Goal: Find specific page/section: Locate a particular part of the current website

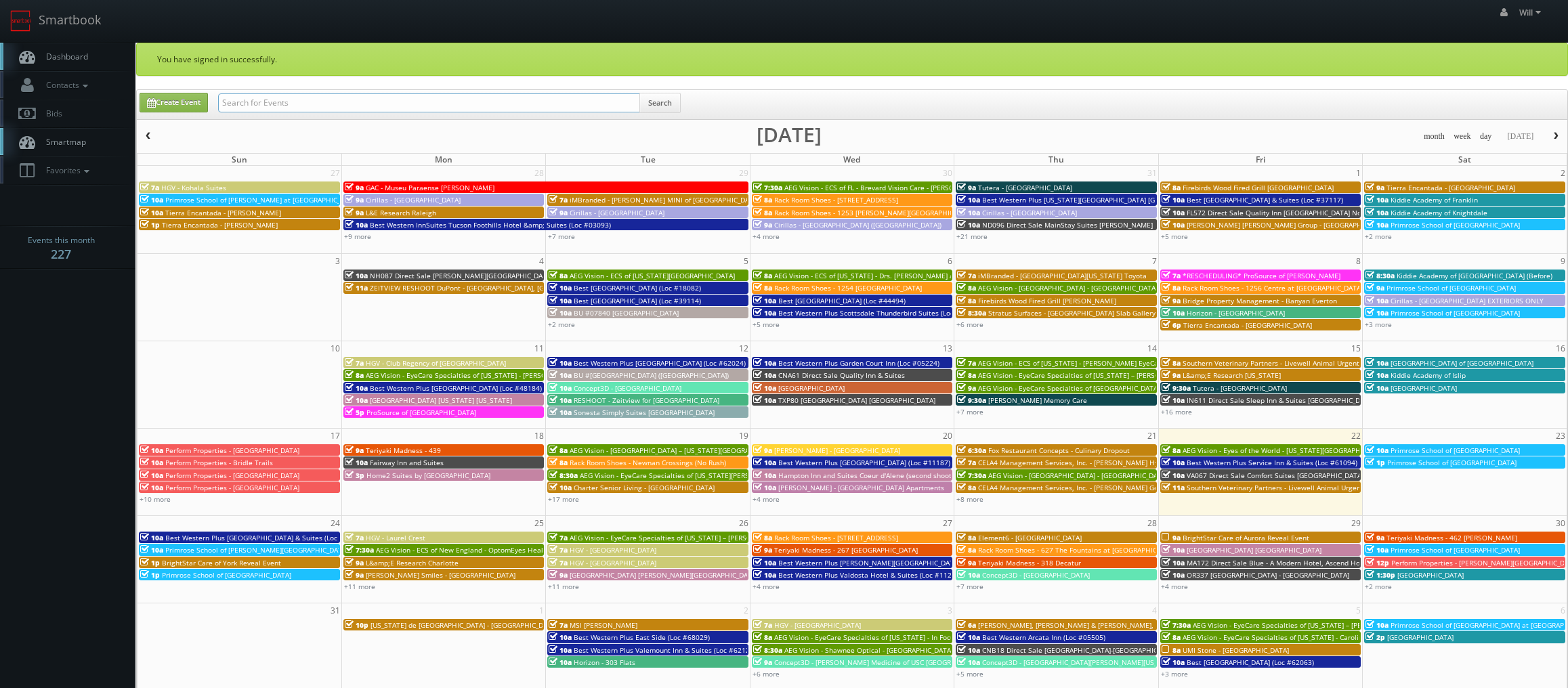
click at [271, 98] on input "text" at bounding box center [429, 103] width 422 height 19
paste input "(06-17-25) ESA - #8013 - Fort Myers"
drag, startPoint x: 264, startPoint y: 104, endPoint x: -227, endPoint y: 22, distance: 497.8
click at [0, 22] on html "Smartbook Toggle Side Navigation Toggle Top Navigation Will Will Profile Logout…" at bounding box center [784, 485] width 1568 height 970
type input "ESA - #8013 - Fort Myers"
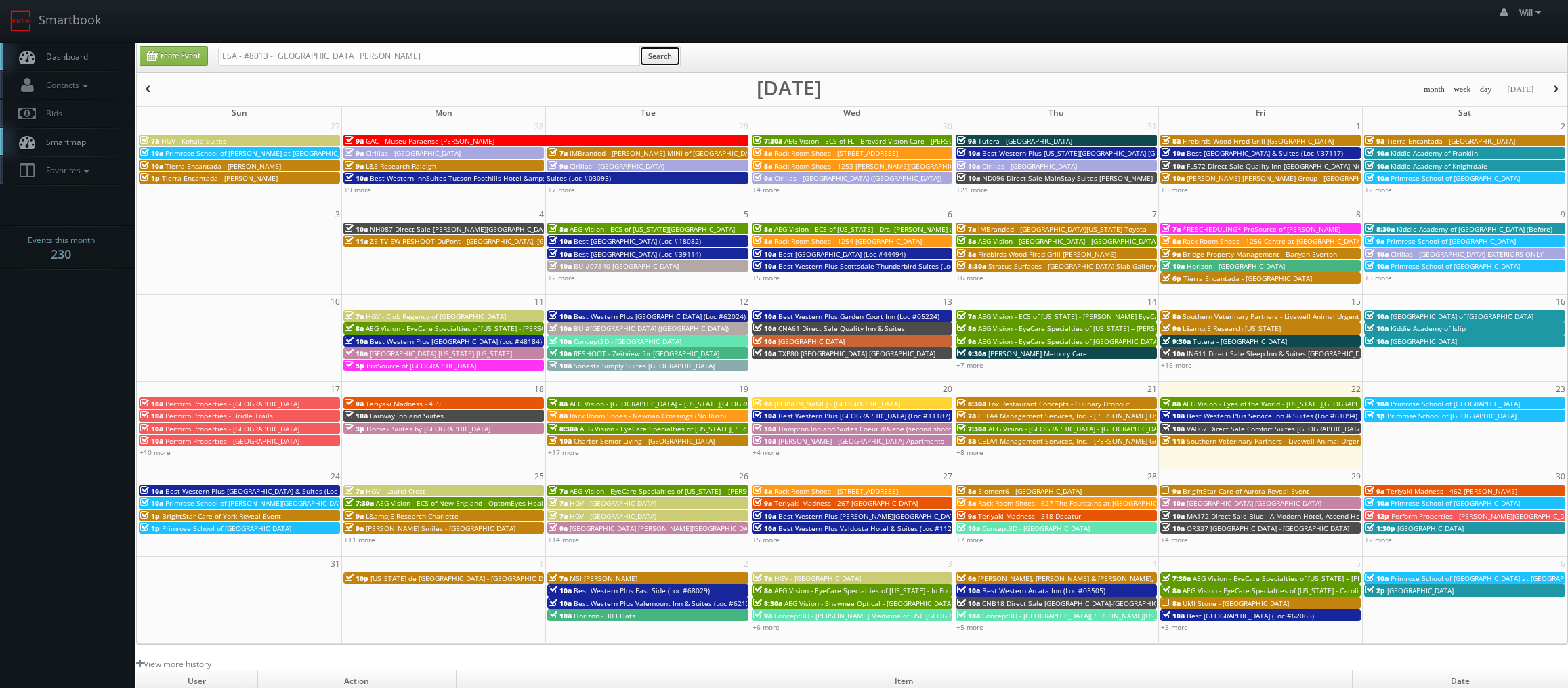
click at [663, 57] on button "Search" at bounding box center [660, 57] width 42 height 20
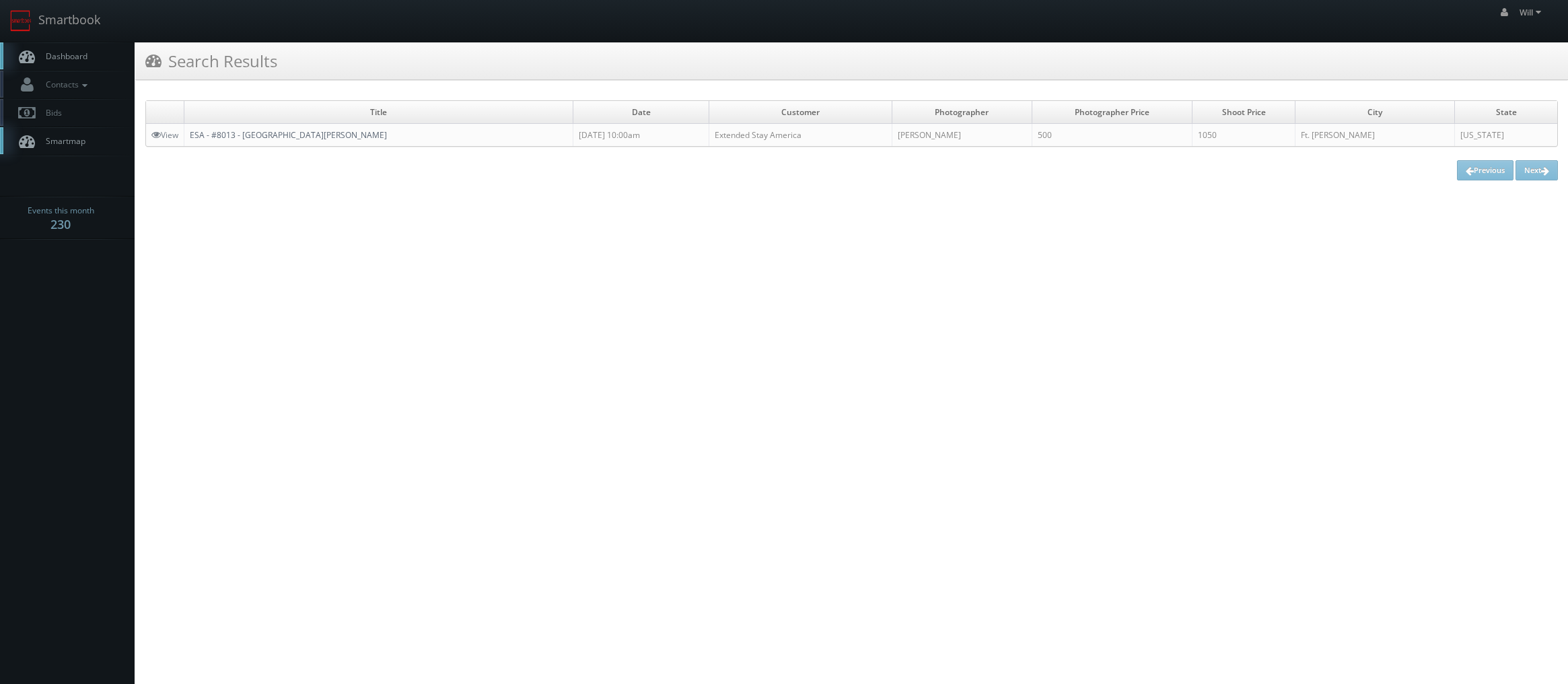
click at [267, 135] on link "ESA - #8013 - [GEOGRAPHIC_DATA][PERSON_NAME]" at bounding box center [288, 135] width 197 height 12
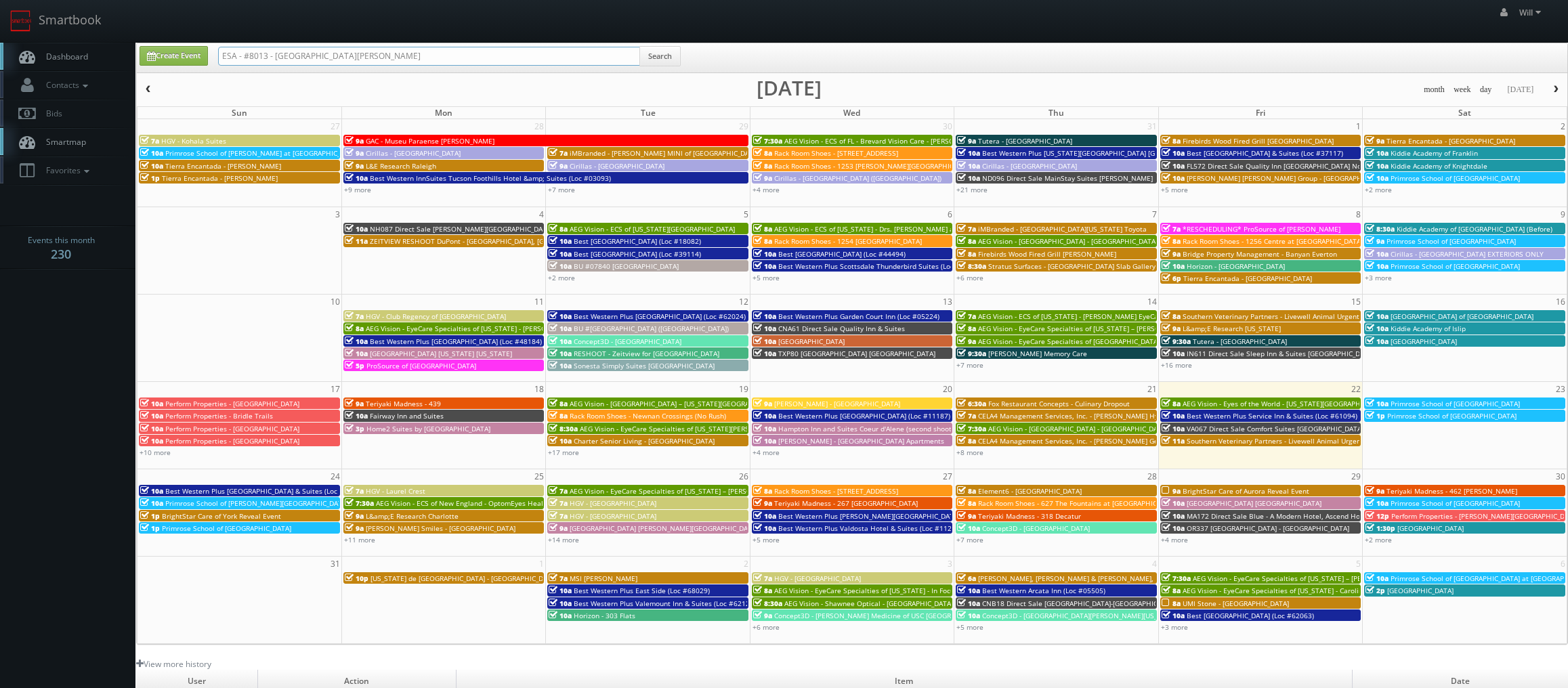
drag, startPoint x: 181, startPoint y: 24, endPoint x: -35, endPoint y: -28, distance: 222.2
click at [0, 0] on html "Smartbook Toggle Side Navigation Toggle Top Navigation Will Will Profile Logout…" at bounding box center [784, 462] width 1568 height 924
paste input "(07-09-25) Tutera - Norterre Laurel"
drag, startPoint x: 266, startPoint y: 59, endPoint x: -116, endPoint y: -16, distance: 389.3
click at [0, 0] on html "Smartbook Toggle Side Navigation Toggle Top Navigation Will Will Profile Logout…" at bounding box center [784, 462] width 1568 height 924
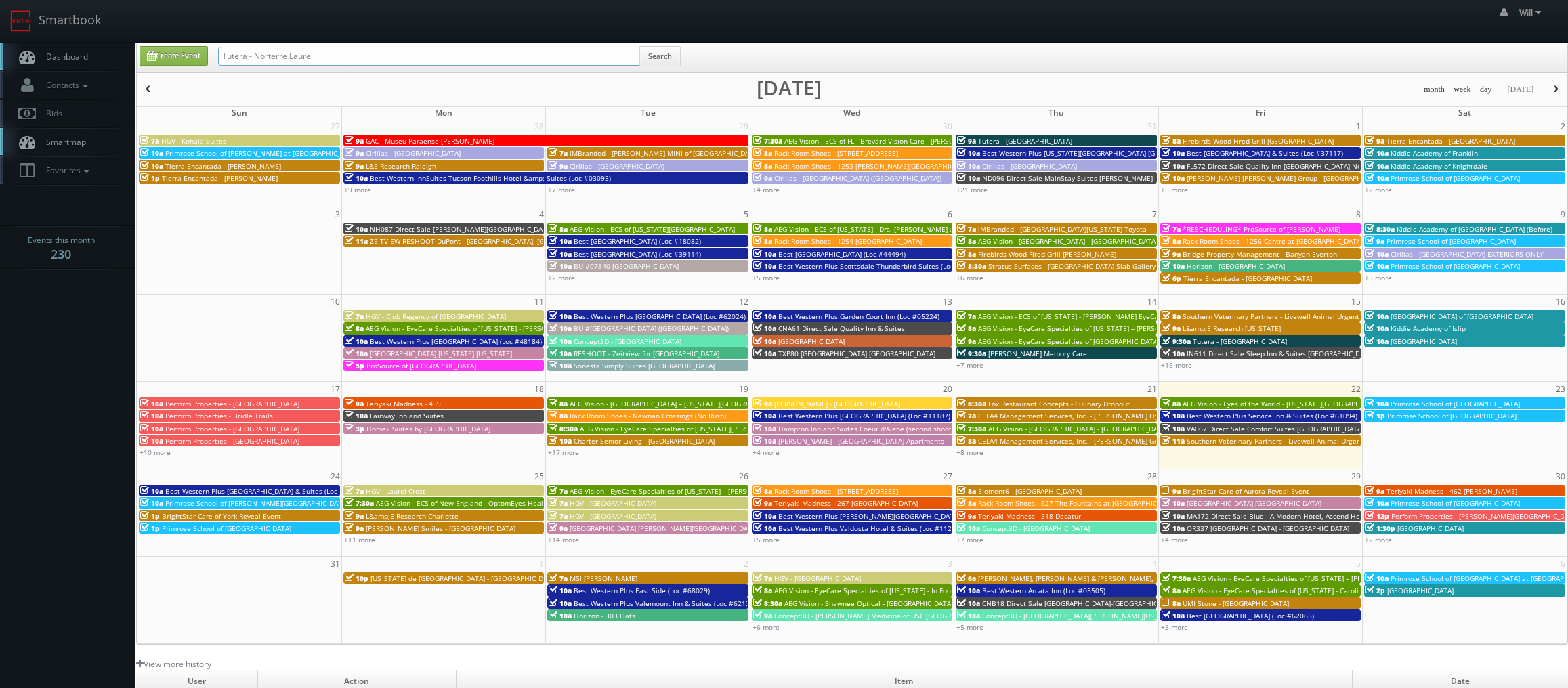
type input "Tutera - Norterre Laurel"
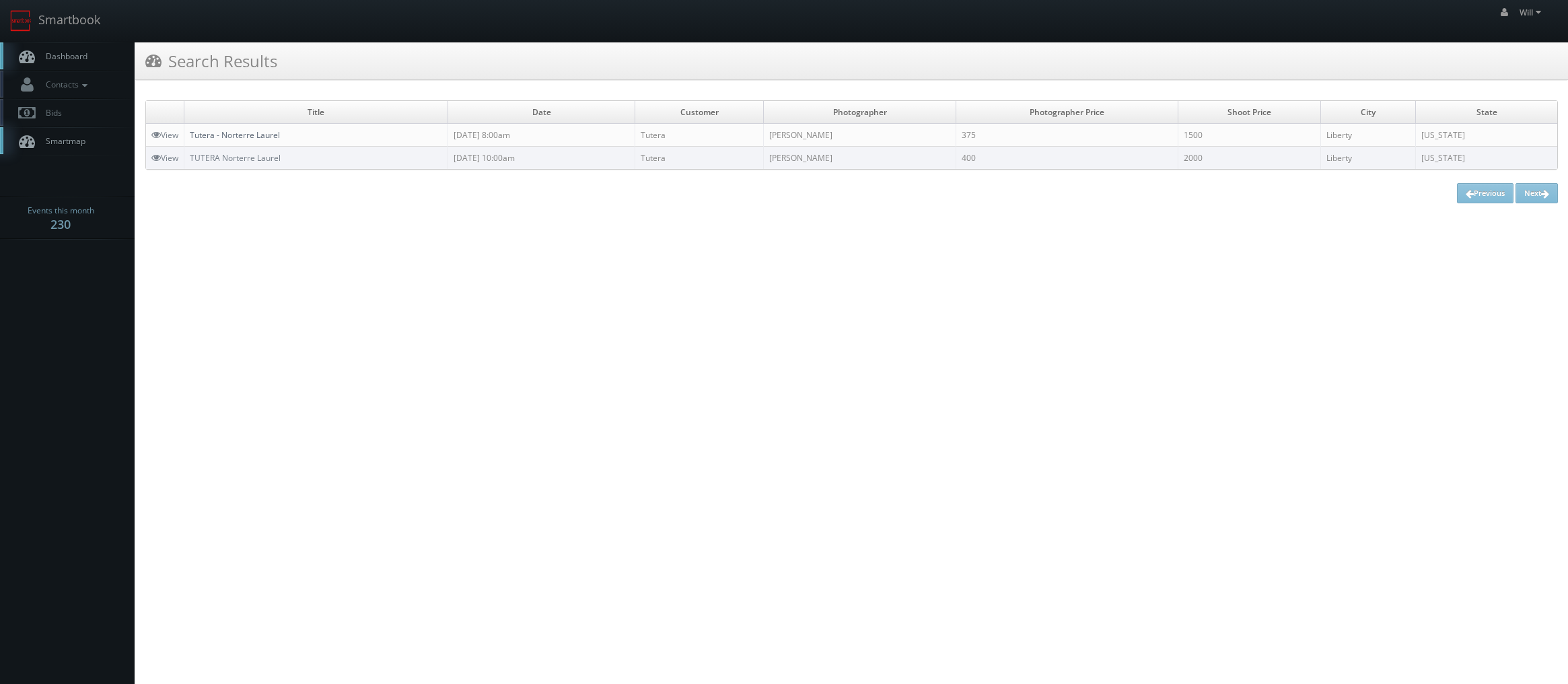
click at [239, 133] on link "Tutera - Norterre Laurel" at bounding box center [234, 135] width 90 height 12
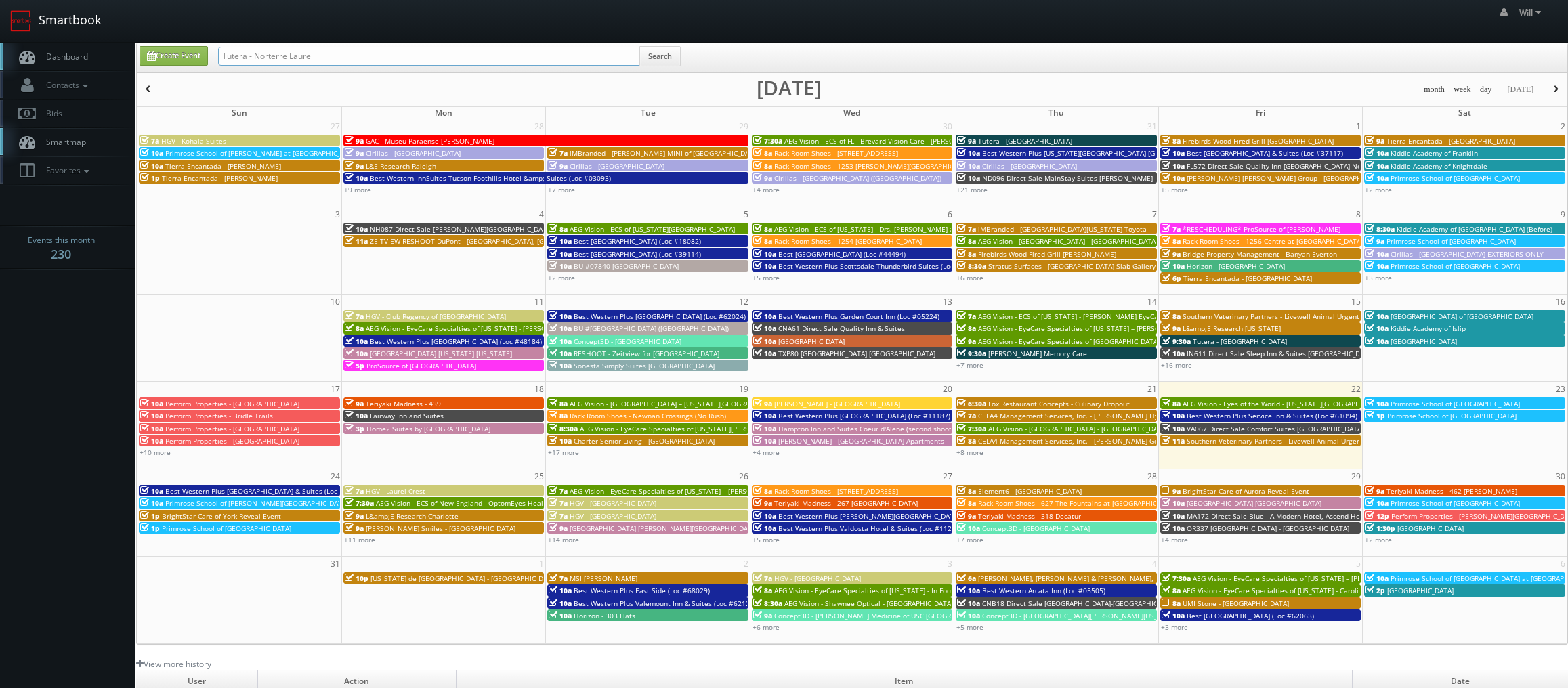
drag, startPoint x: 330, startPoint y: 56, endPoint x: 110, endPoint y: 29, distance: 221.7
click at [112, 27] on body "Smartbook Toggle Side Navigation Toggle Top Navigation Will Will Profile Logout…" at bounding box center [784, 462] width 1568 height 924
paste input "(07-15-25) Tutera - Courtyard Estates Kewanee"
drag, startPoint x: 268, startPoint y: 56, endPoint x: -22, endPoint y: -10, distance: 297.4
click at [0, 0] on html "Smartbook Toggle Side Navigation Toggle Top Navigation Will Will Profile Logout…" at bounding box center [784, 462] width 1568 height 924
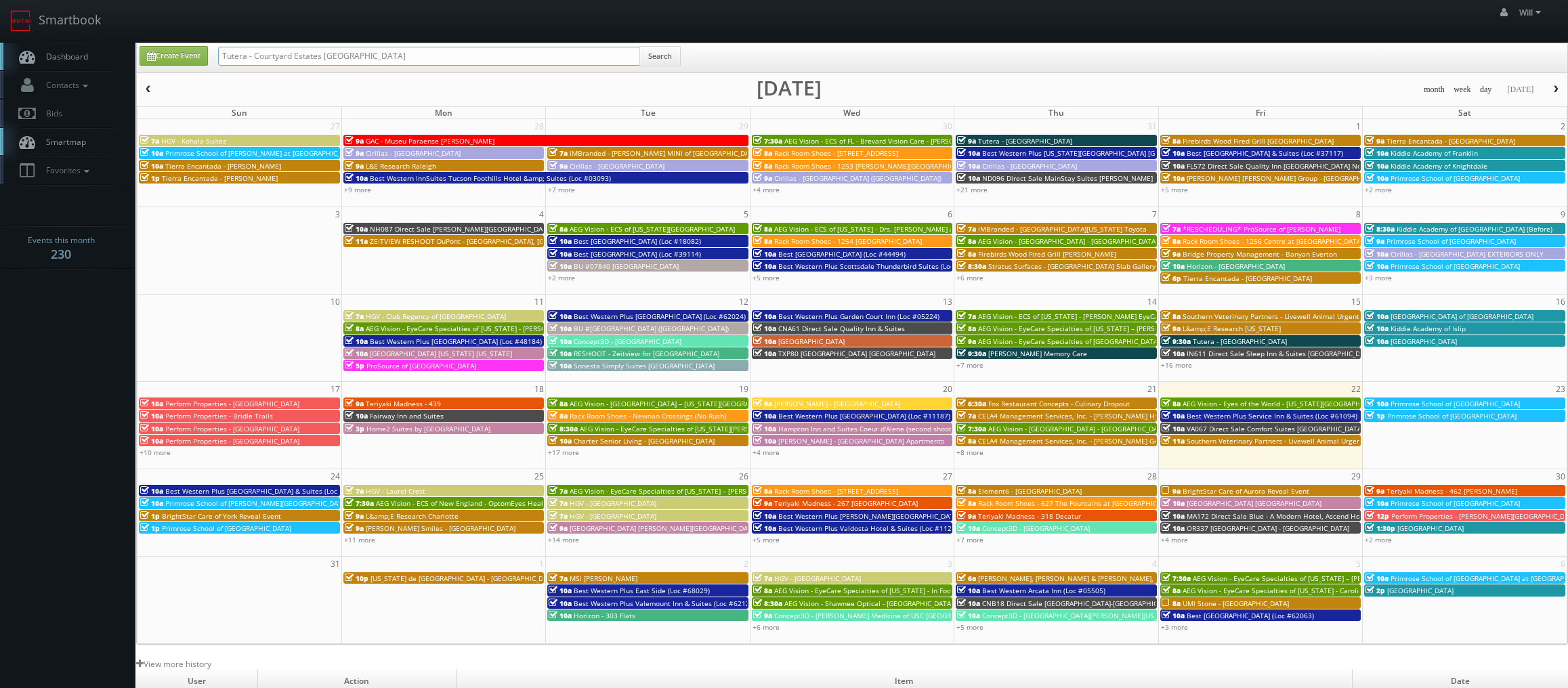
type input "Tutera - Courtyard Estates Kewanee"
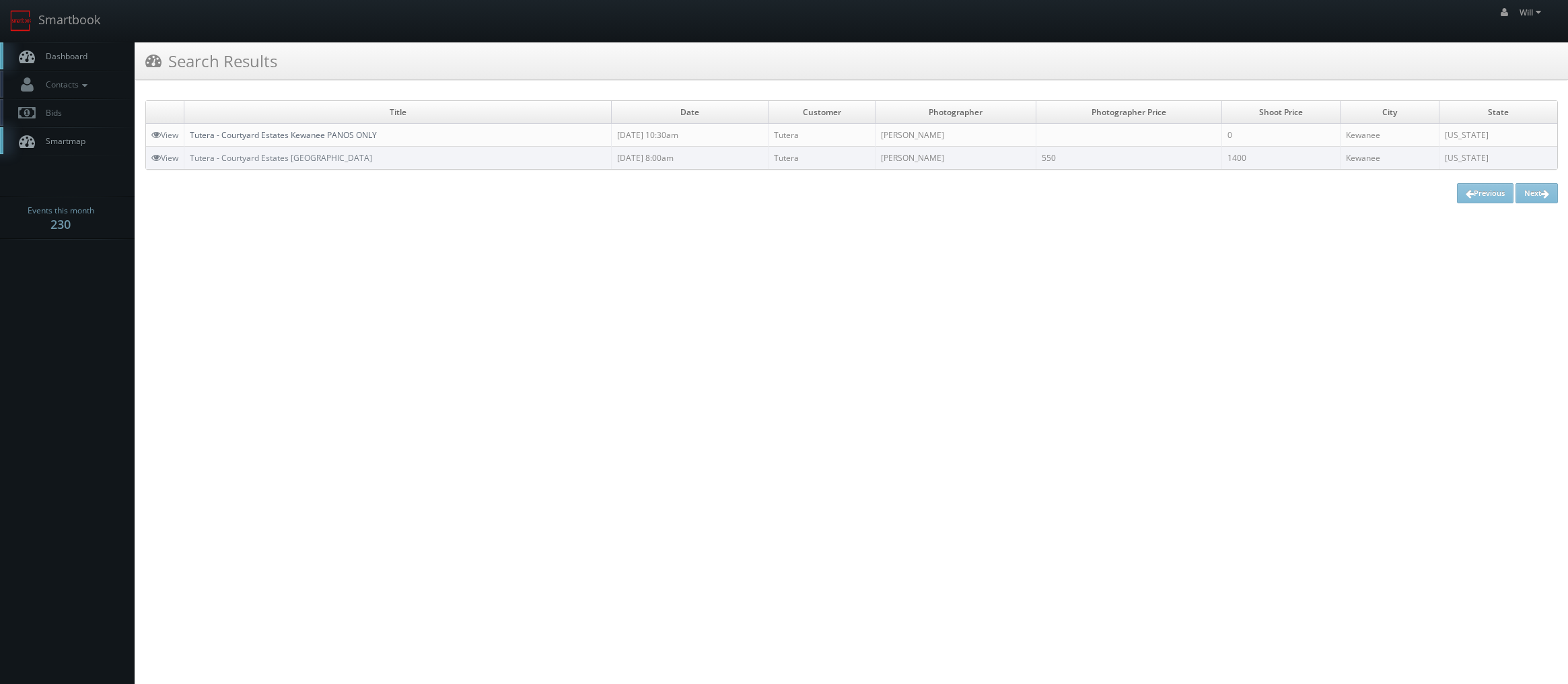
click at [307, 135] on link "Tutera - Courtyard Estates Kewanee PANOS ONLY" at bounding box center [283, 135] width 187 height 12
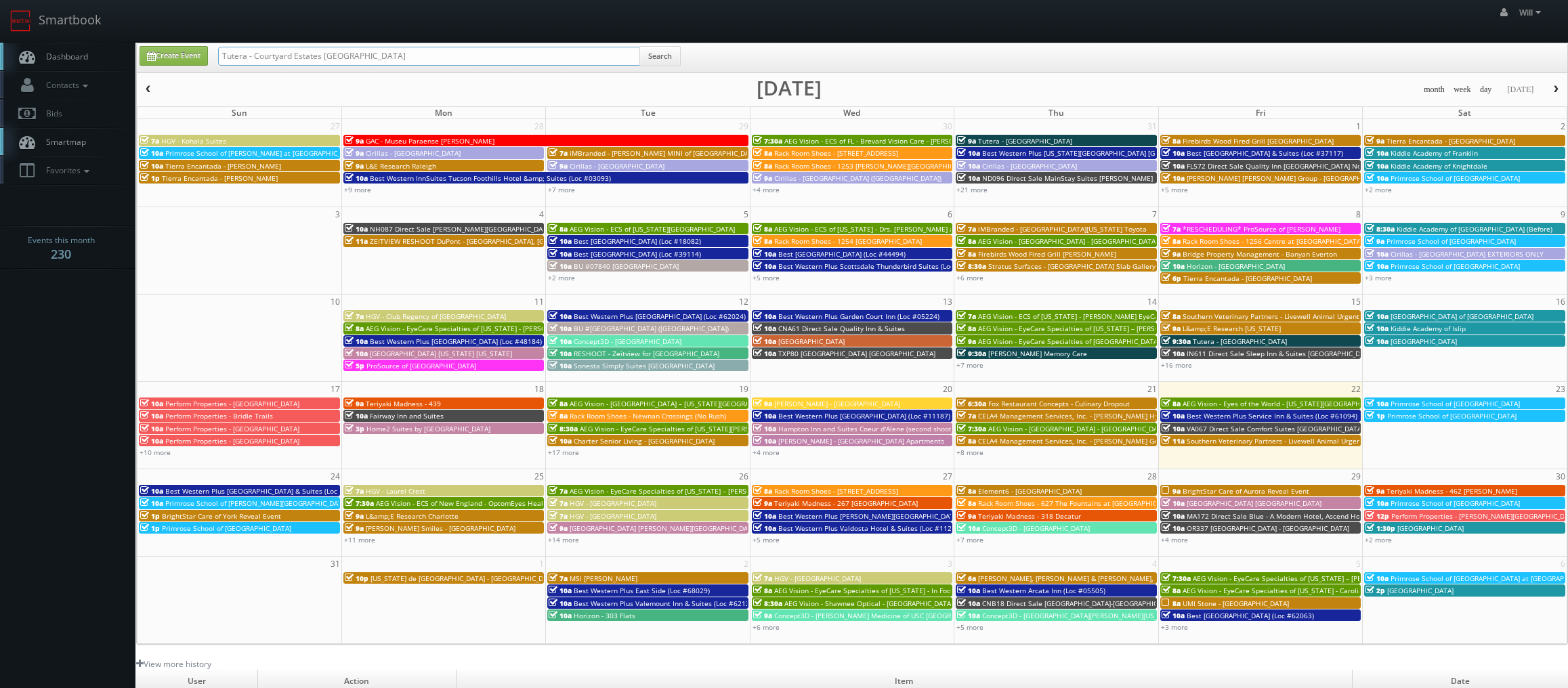
drag, startPoint x: 366, startPoint y: 50, endPoint x: 134, endPoint y: 32, distance: 232.7
click at [134, 32] on body "Smartbook Toggle Side Navigation Toggle Top Navigation Will Will Profile Logout…" at bounding box center [784, 462] width 1568 height 924
paste input "(07-15-25) Tutera - Courtyard Estates Knoxvill"
drag, startPoint x: 264, startPoint y: 56, endPoint x: 14, endPoint y: 14, distance: 253.5
click at [15, 15] on body "Smartbook Toggle Side Navigation Toggle Top Navigation Will Will Profile Logout…" at bounding box center [784, 462] width 1568 height 924
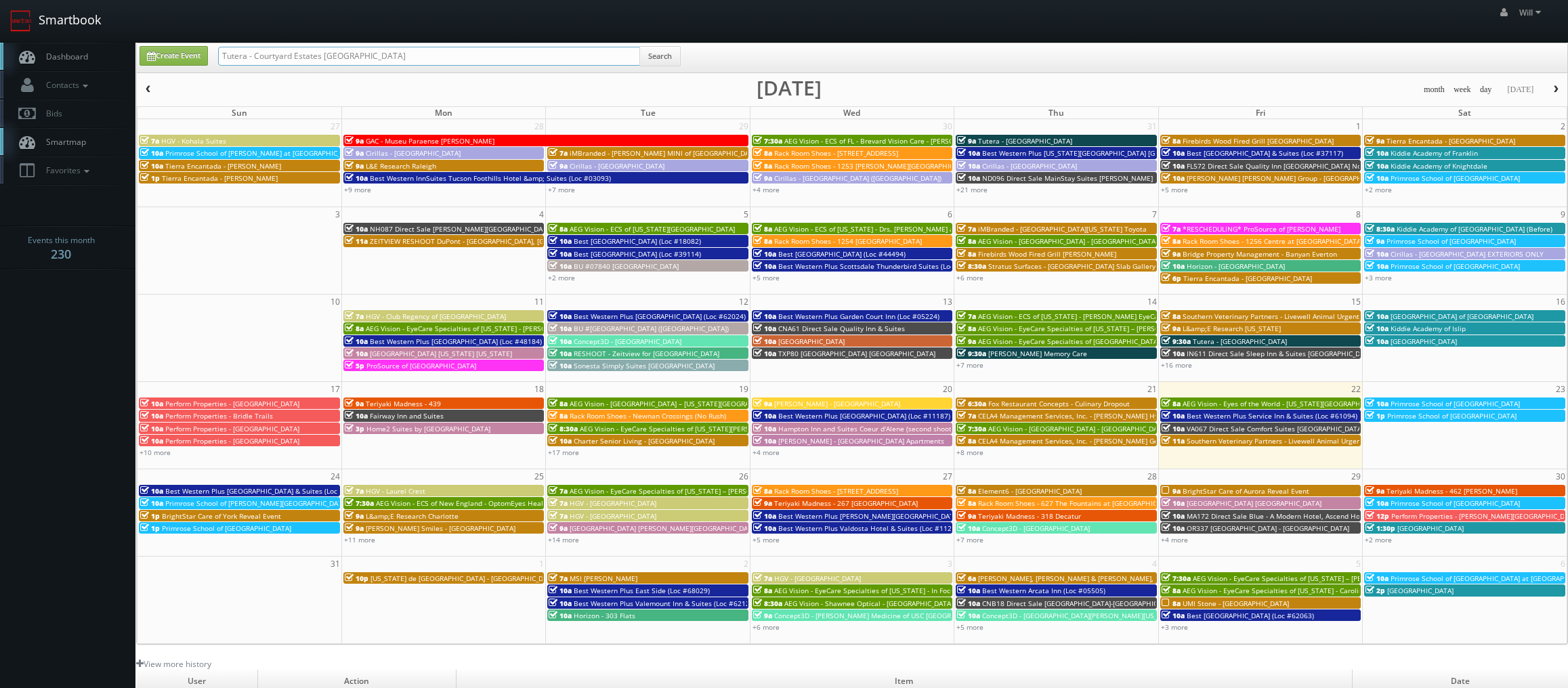
type input "Tutera - Courtyard Estates Knoxville"
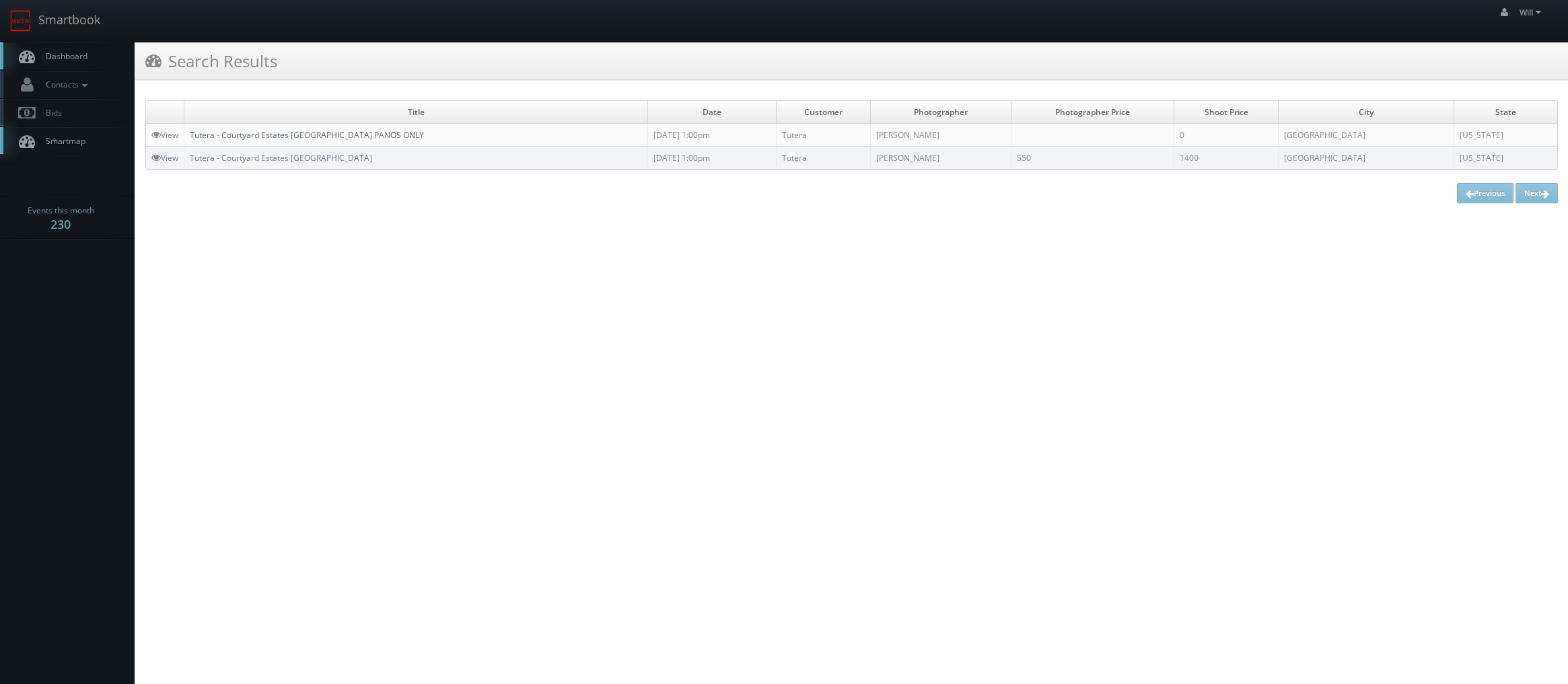
click at [300, 138] on link "Tutera - Courtyard Estates Knoxville PANOS ONLY" at bounding box center [307, 135] width 234 height 12
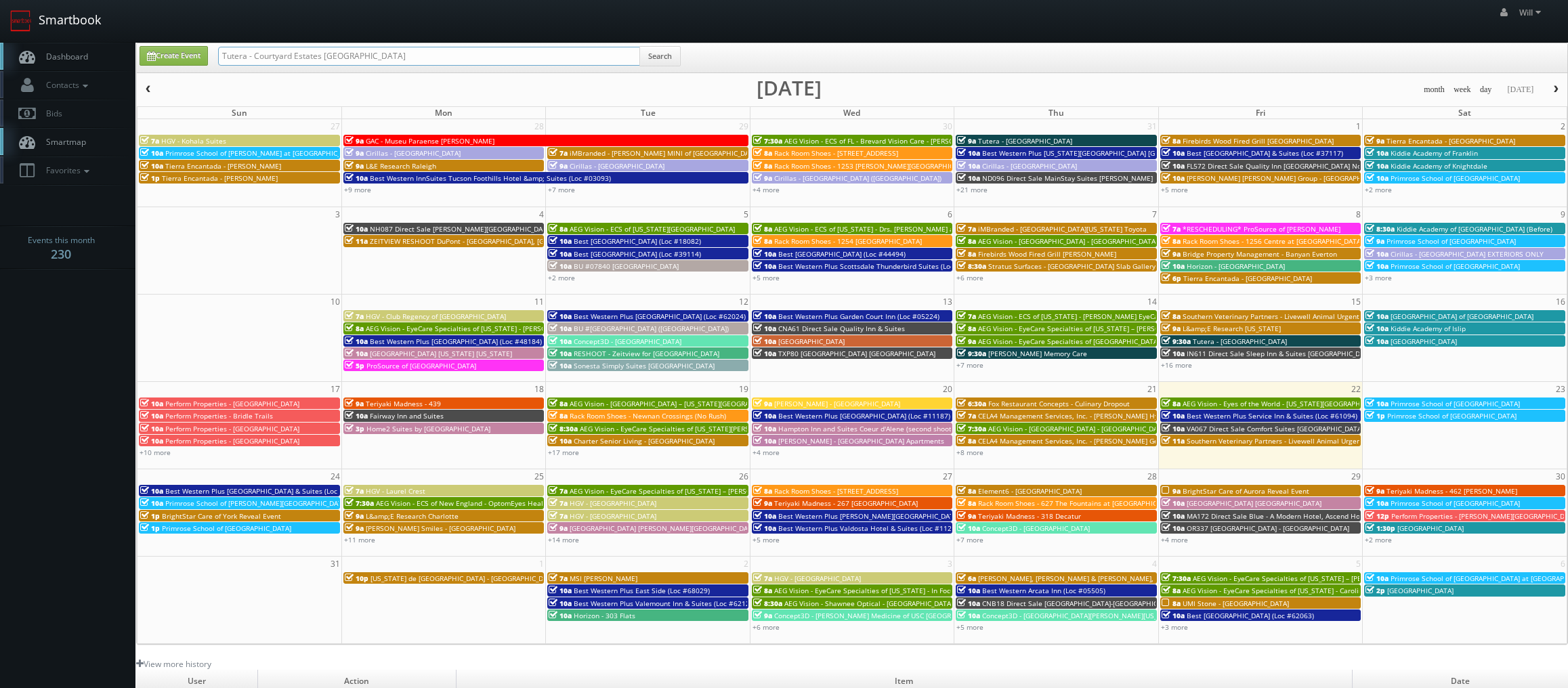
drag, startPoint x: 319, startPoint y: 46, endPoint x: 55, endPoint y: 0, distance: 268.0
click at [55, 0] on body "Smartbook Toggle Side Navigation Toggle Top Navigation Will Will Profile Logout…" at bounding box center [784, 462] width 1568 height 924
paste input "(07-15-25) ESA - #8002 - Mobile - I-65"
drag, startPoint x: 264, startPoint y: 55, endPoint x: -74, endPoint y: 6, distance: 341.5
click at [0, 6] on html "Smartbook Toggle Side Navigation Toggle Top Navigation Will Will Profile Logout…" at bounding box center [784, 462] width 1568 height 924
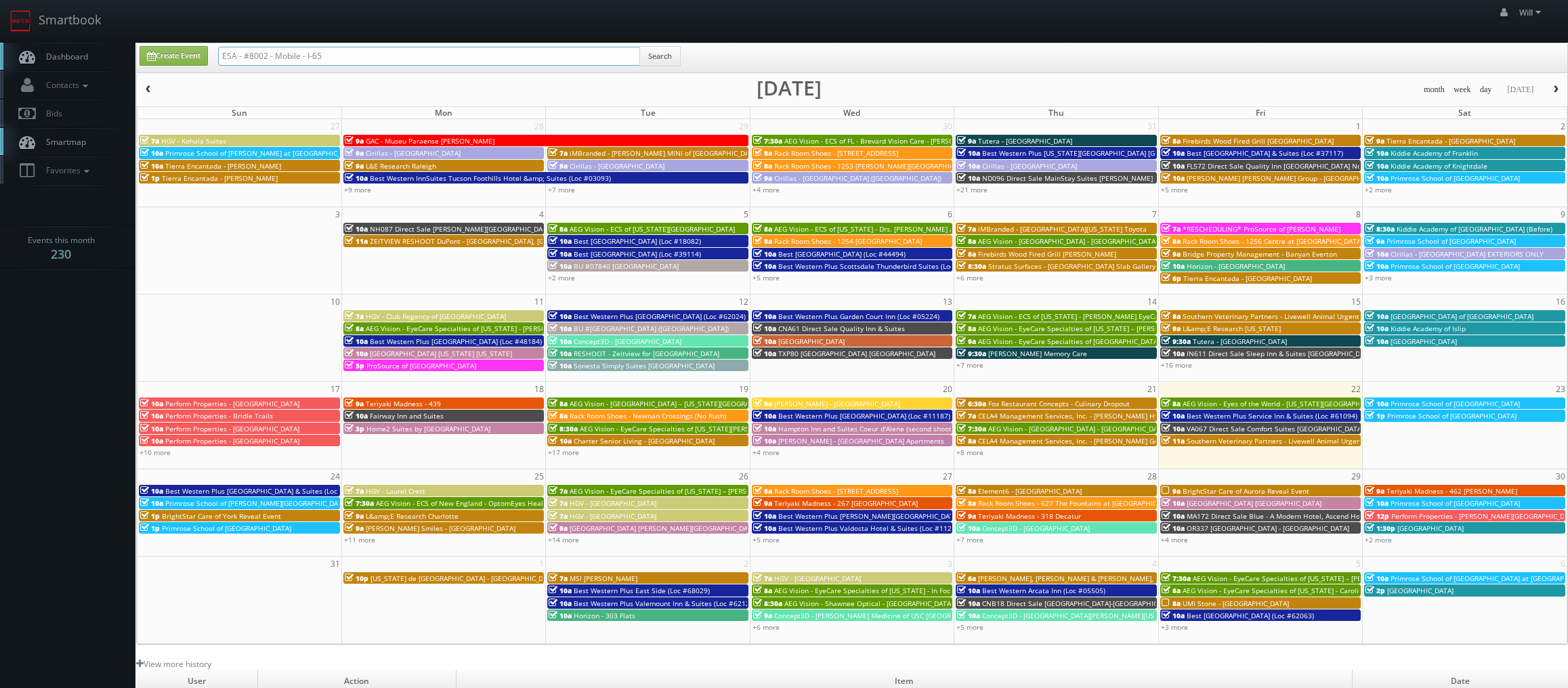
type input "ESA - #8002 - Mobile - I-65"
click at [316, 59] on input "ESA - #8002 - Mobile - I-65" at bounding box center [429, 57] width 422 height 19
type input "ESA - #8002 - Mobile - I 65"
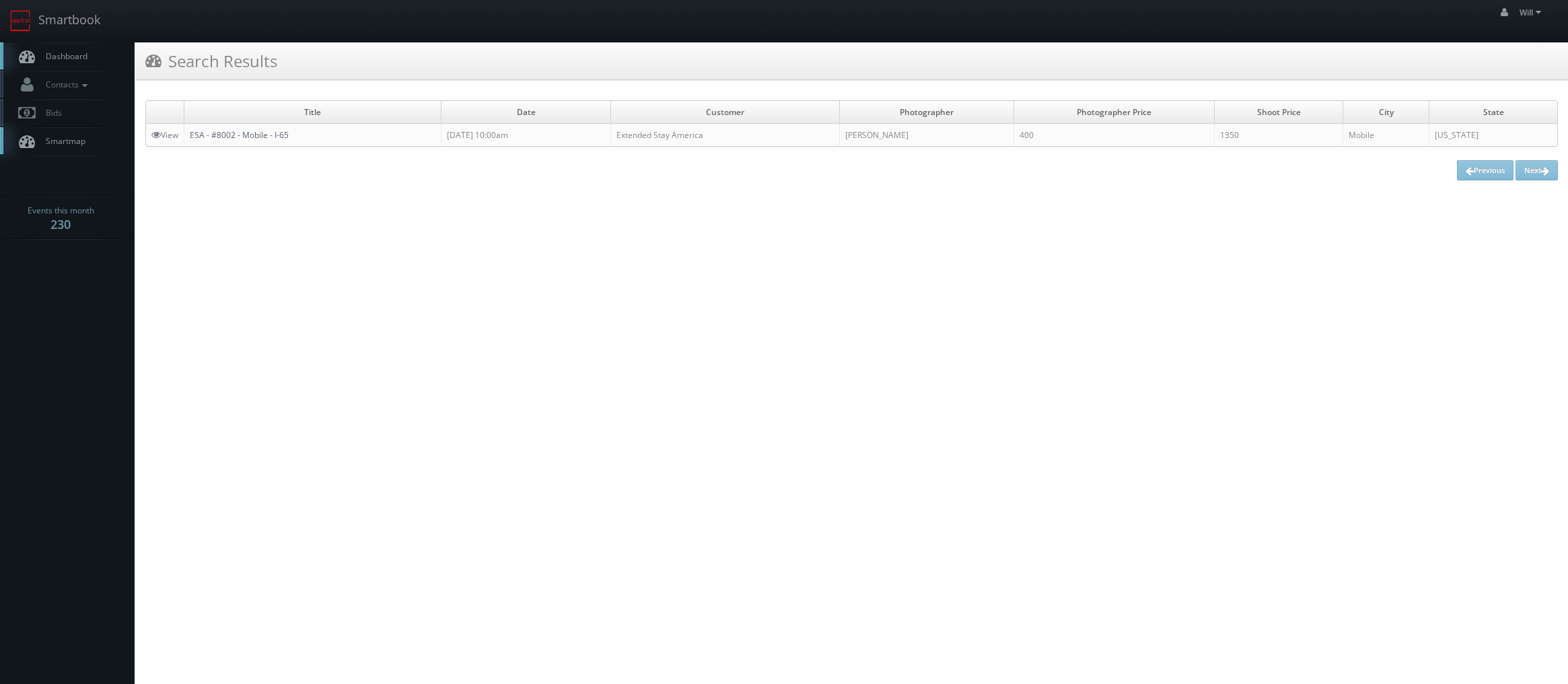
click at [232, 140] on link "ESA - #8002 - Mobile - I-65" at bounding box center [239, 135] width 99 height 12
